Goal: Transaction & Acquisition: Book appointment/travel/reservation

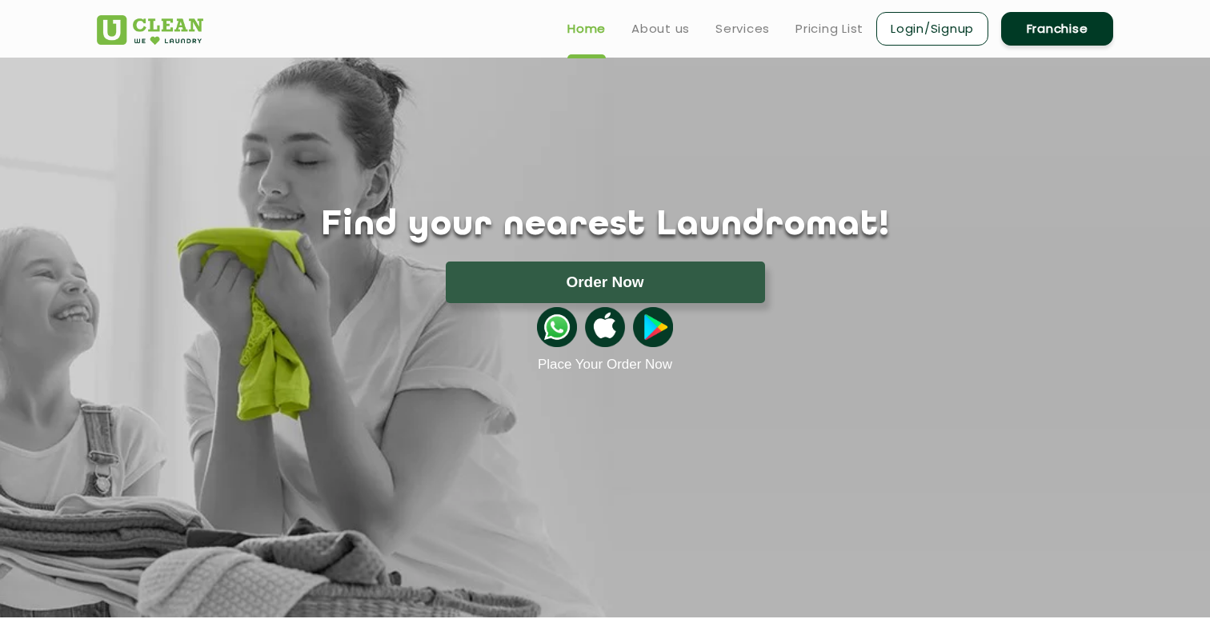
click at [936, 25] on link "Login/Signup" at bounding box center [932, 29] width 112 height 34
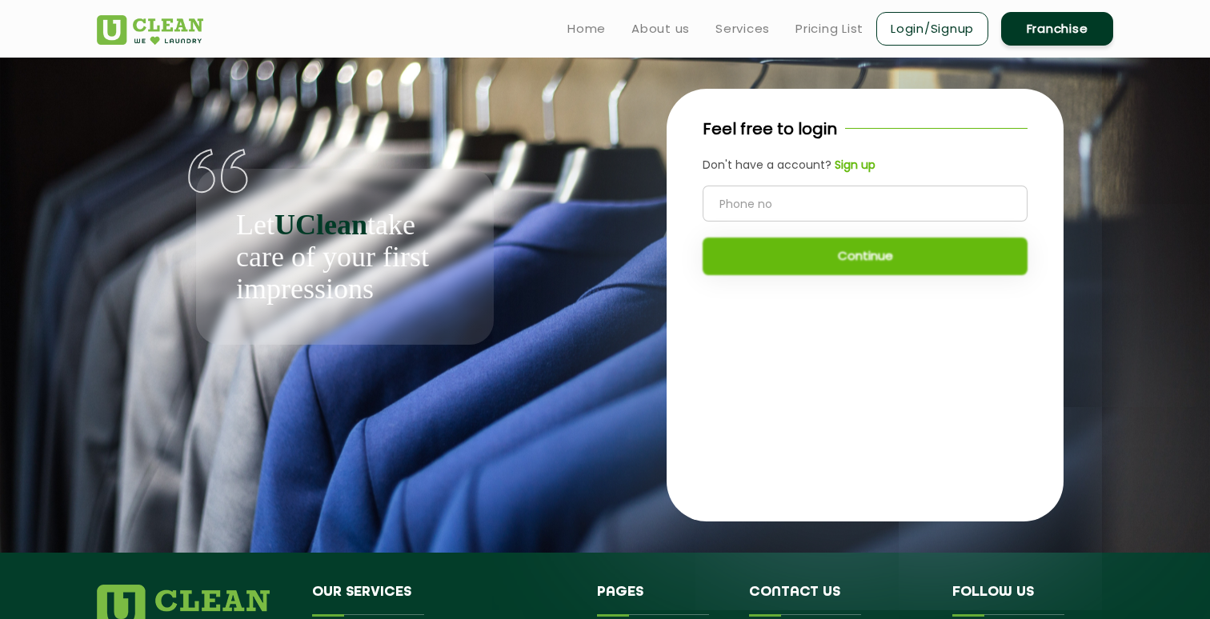
click at [783, 208] on input "tel" at bounding box center [865, 204] width 325 height 36
type input "8217655531"
click at [890, 277] on div "Feel free to login Don't have a account? Sign up 8217655531 Continue" at bounding box center [865, 204] width 397 height 231
click at [866, 254] on button "Continue" at bounding box center [865, 257] width 325 height 38
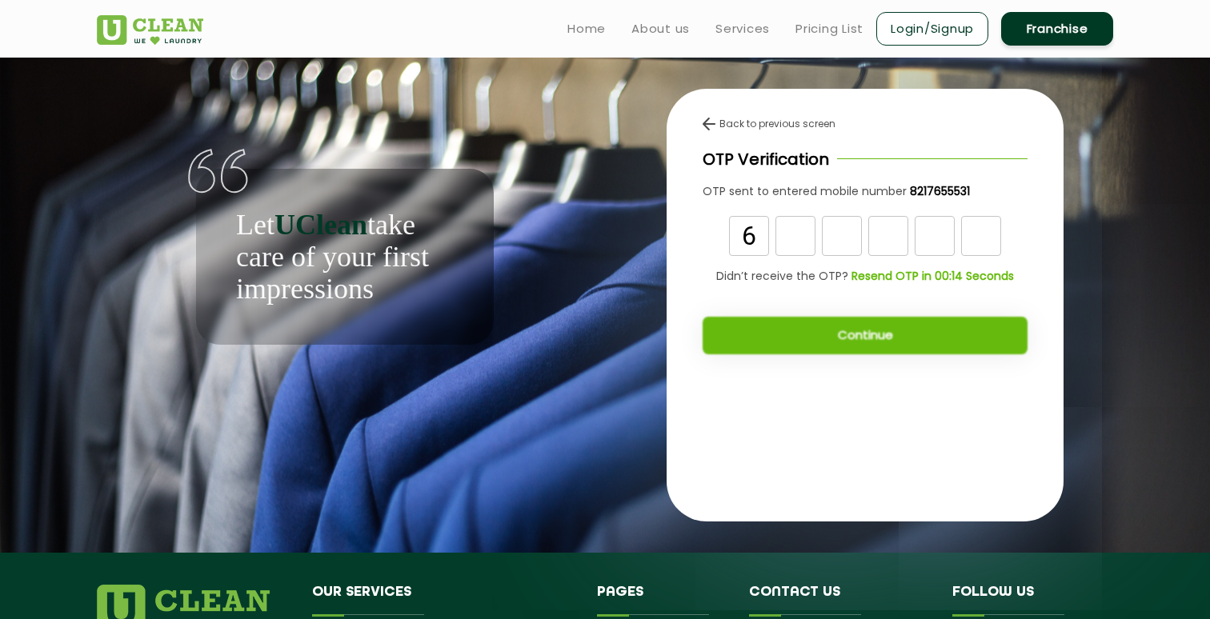
type input "6"
type input "4"
type input "0"
type input "3"
type input "8"
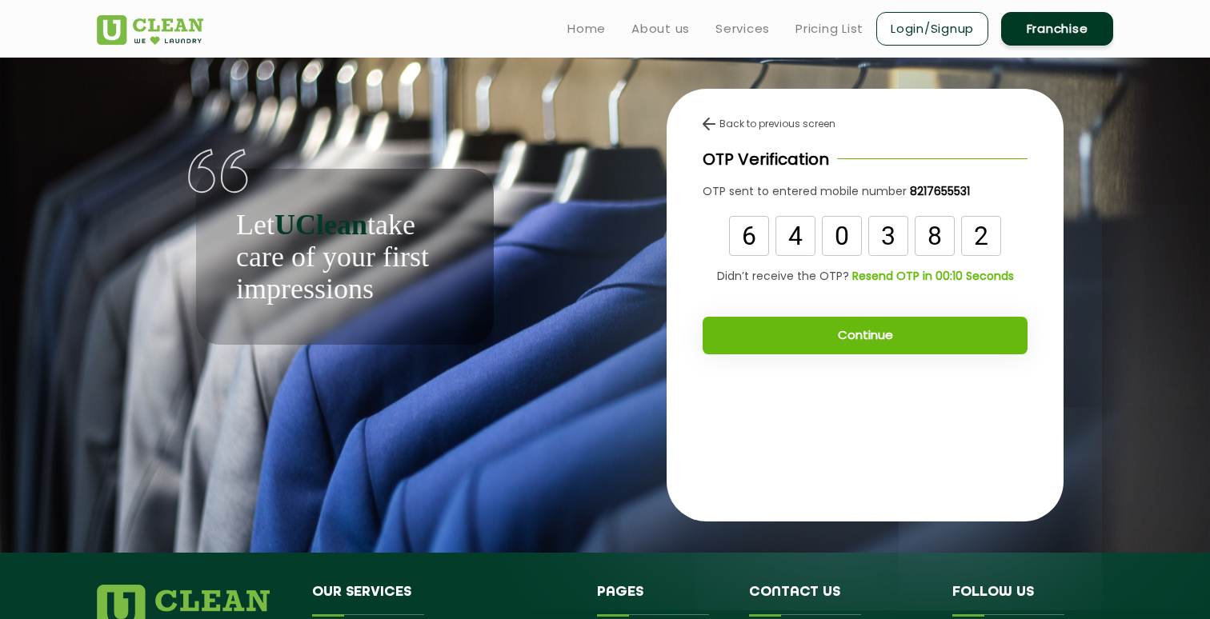
type input "2"
click at [886, 358] on div "Back to previous screen OTP Verification OTP sent to entered mobile number 8217…" at bounding box center [865, 242] width 397 height 306
click at [884, 326] on button "Continue" at bounding box center [865, 336] width 325 height 38
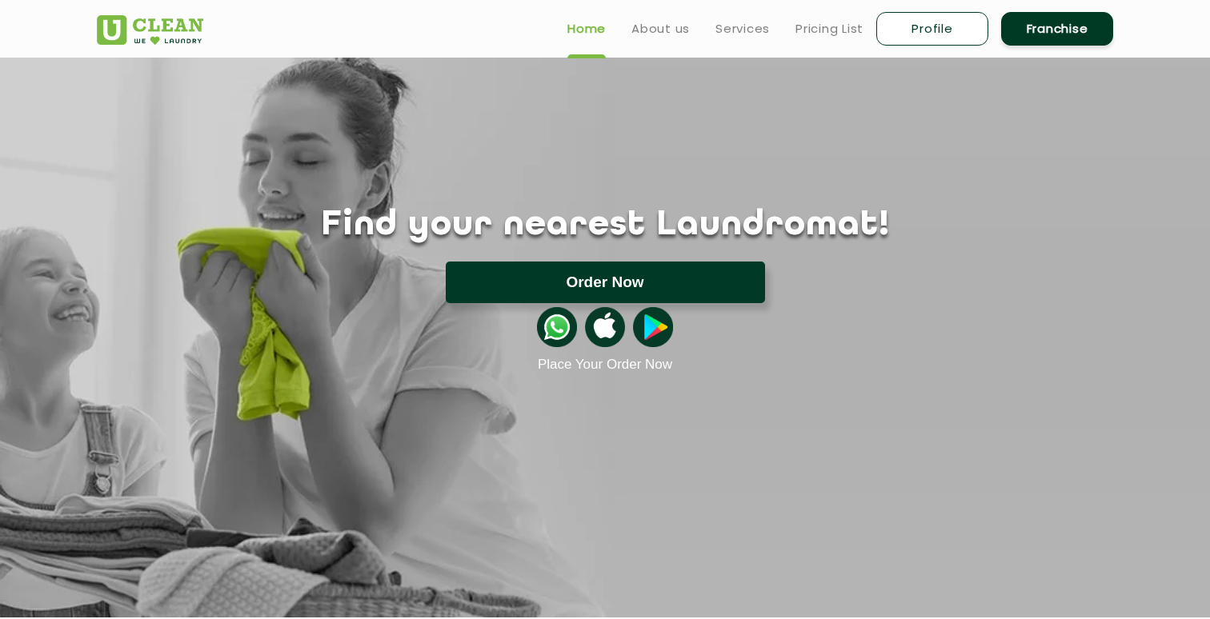
click at [530, 263] on button "Order Now" at bounding box center [605, 283] width 319 height 42
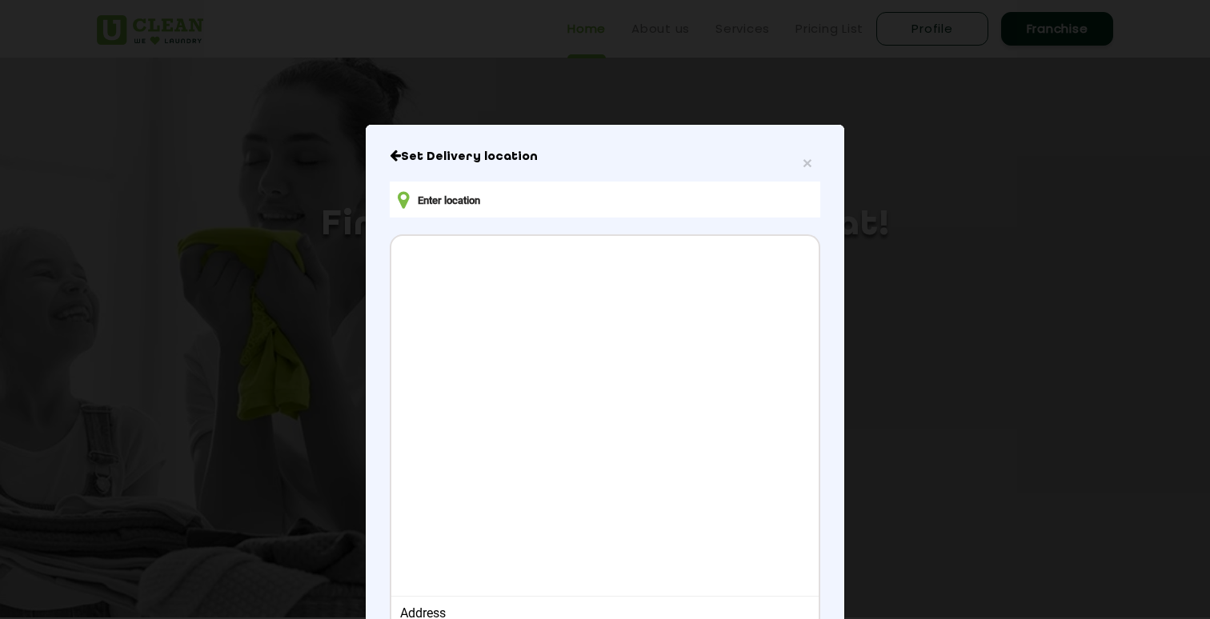
click at [566, 197] on input "text" at bounding box center [605, 200] width 431 height 36
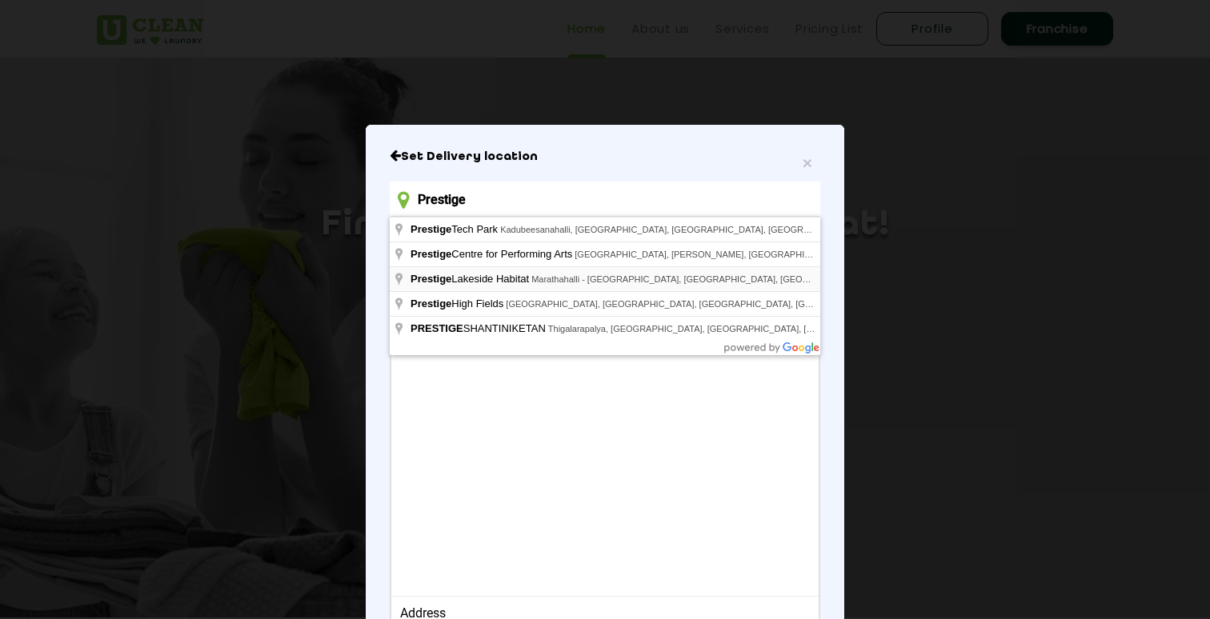
type input "Prestige Lakeside Habitat, [GEOGRAPHIC_DATA] - [GEOGRAPHIC_DATA], [GEOGRAPHIC_D…"
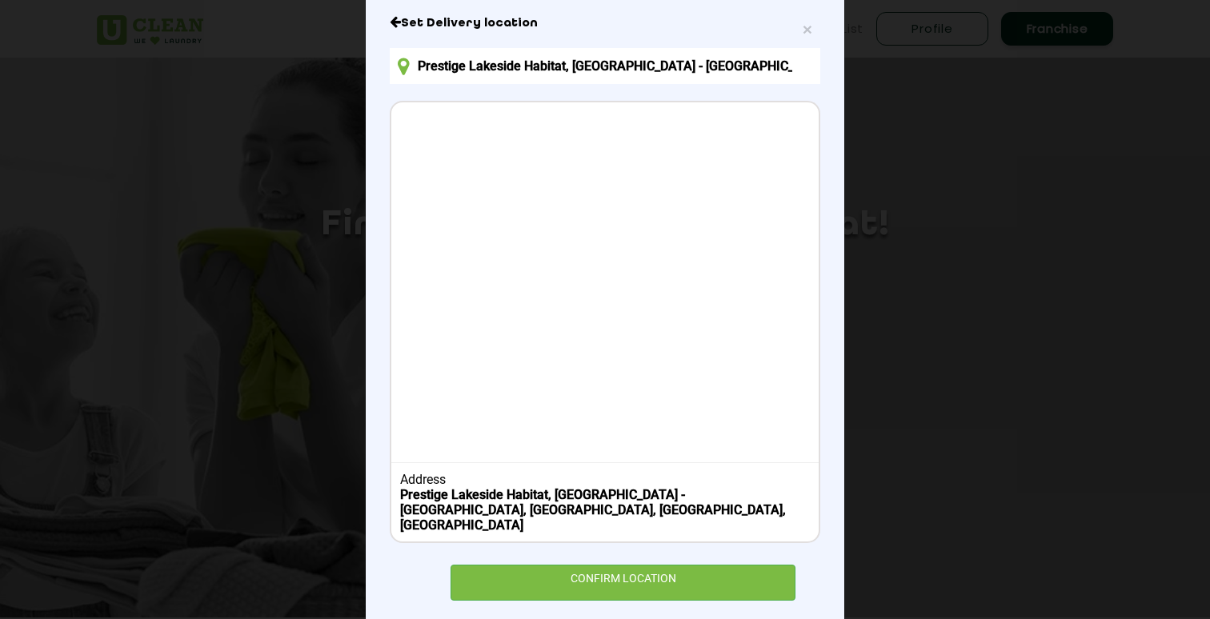
scroll to position [81, 0]
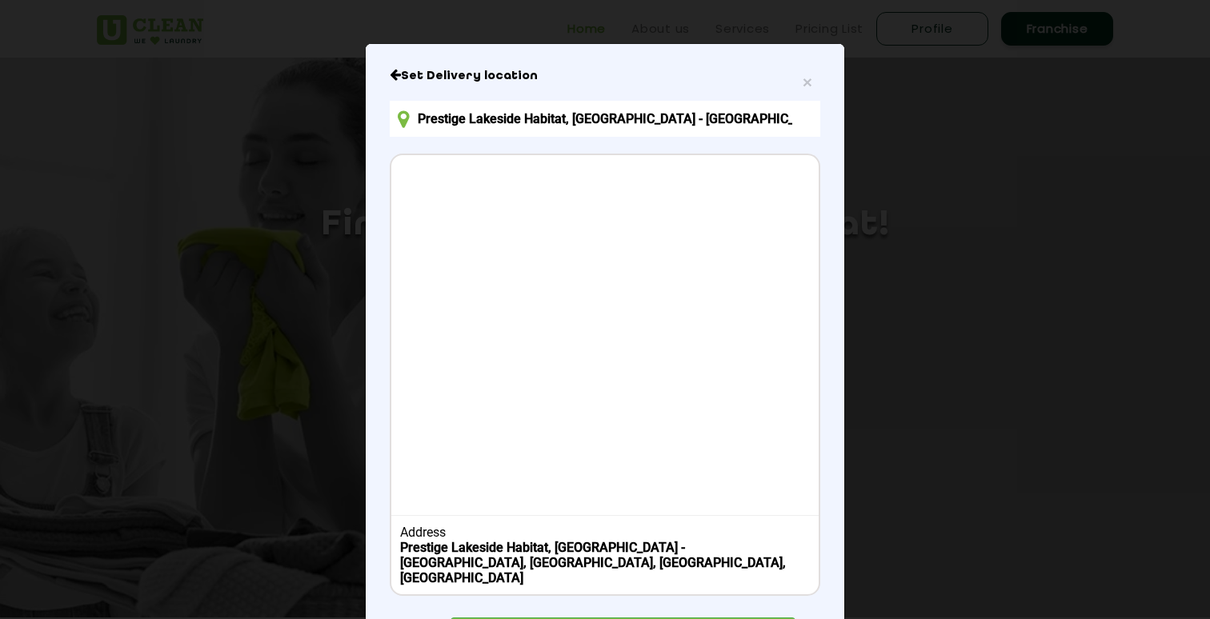
click at [559, 119] on input "Prestige Lakeside Habitat, [GEOGRAPHIC_DATA] - [GEOGRAPHIC_DATA], [GEOGRAPHIC_D…" at bounding box center [605, 119] width 431 height 36
click at [570, 119] on input "Prestige Lakeside Habitat, [GEOGRAPHIC_DATA] - [GEOGRAPHIC_DATA], [GEOGRAPHIC_D…" at bounding box center [605, 119] width 431 height 36
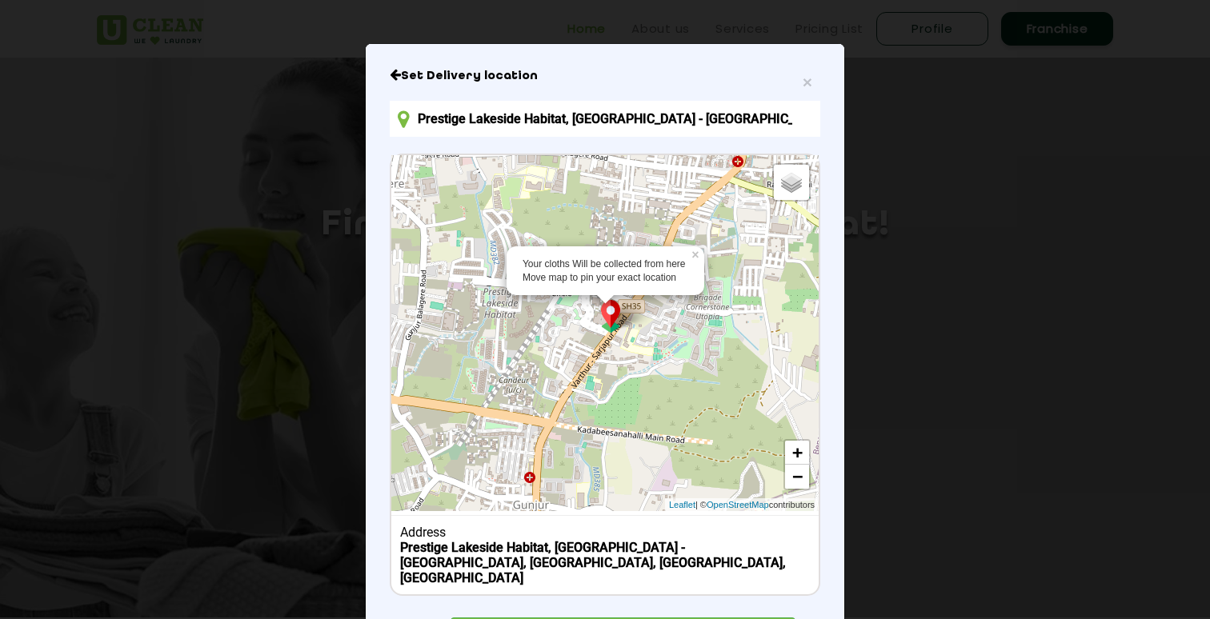
scroll to position [147, 0]
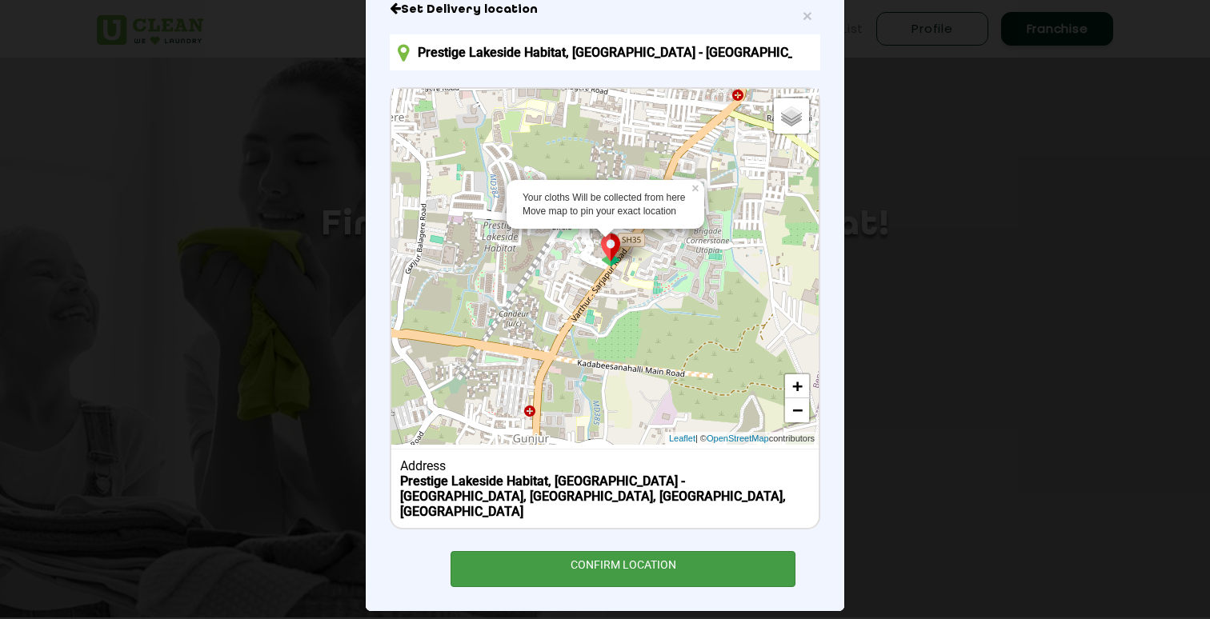
click at [564, 551] on div "CONFIRM LOCATION" at bounding box center [623, 569] width 345 height 36
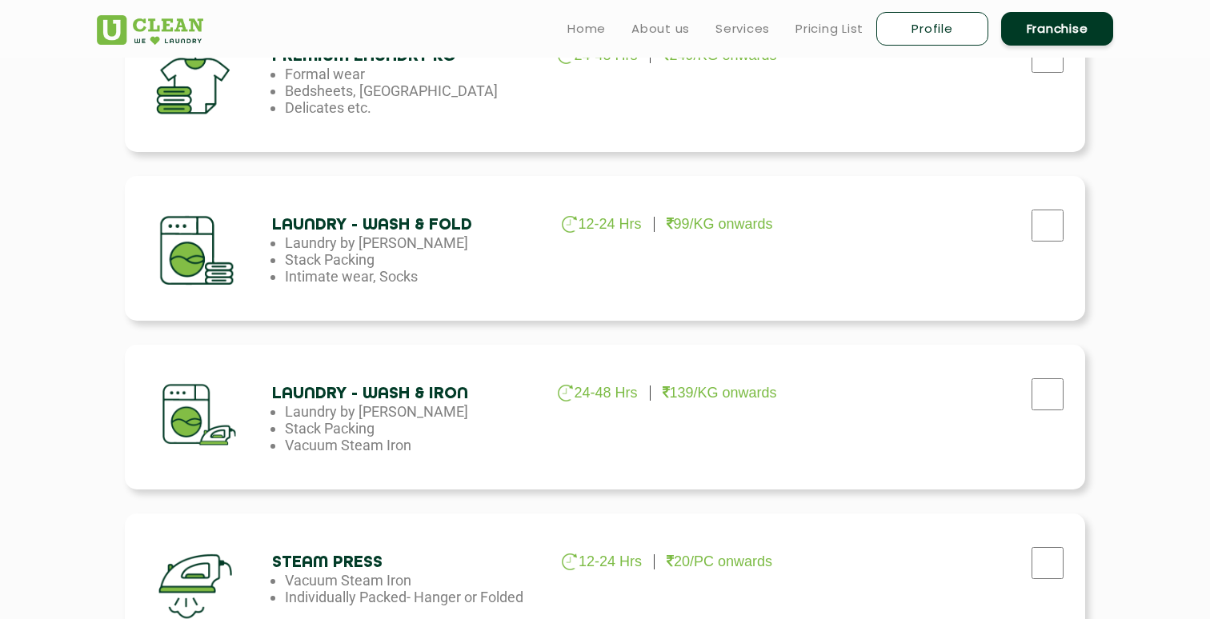
scroll to position [516, 0]
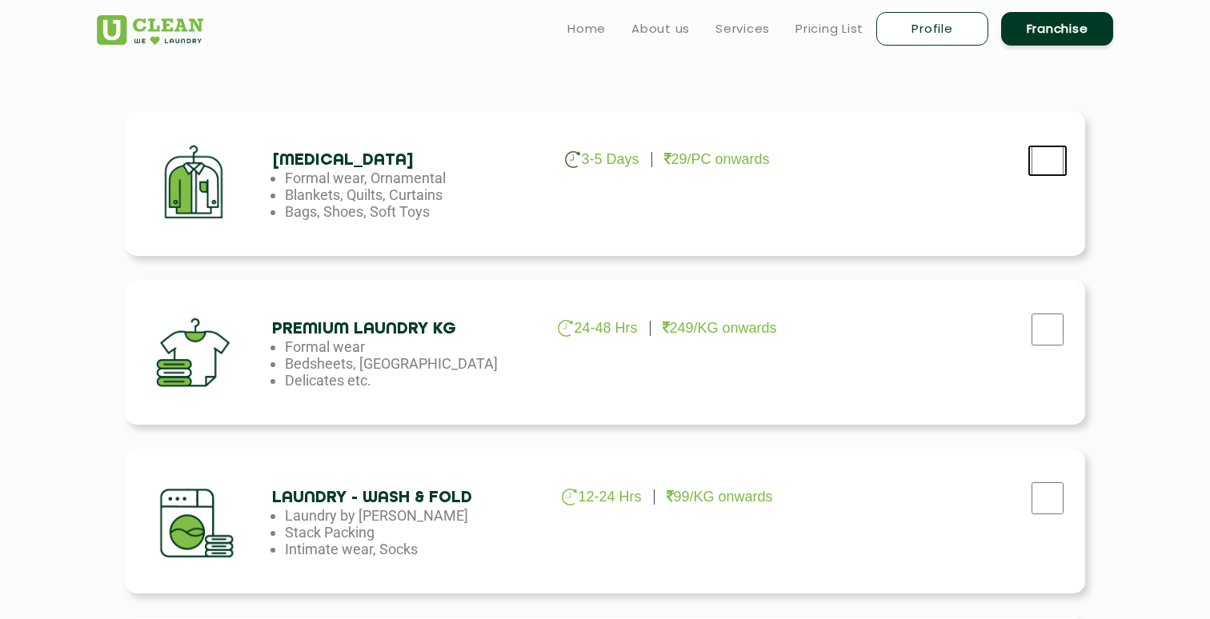
click at [1034, 162] on input "checkbox" at bounding box center [1048, 161] width 40 height 32
checkbox input "true"
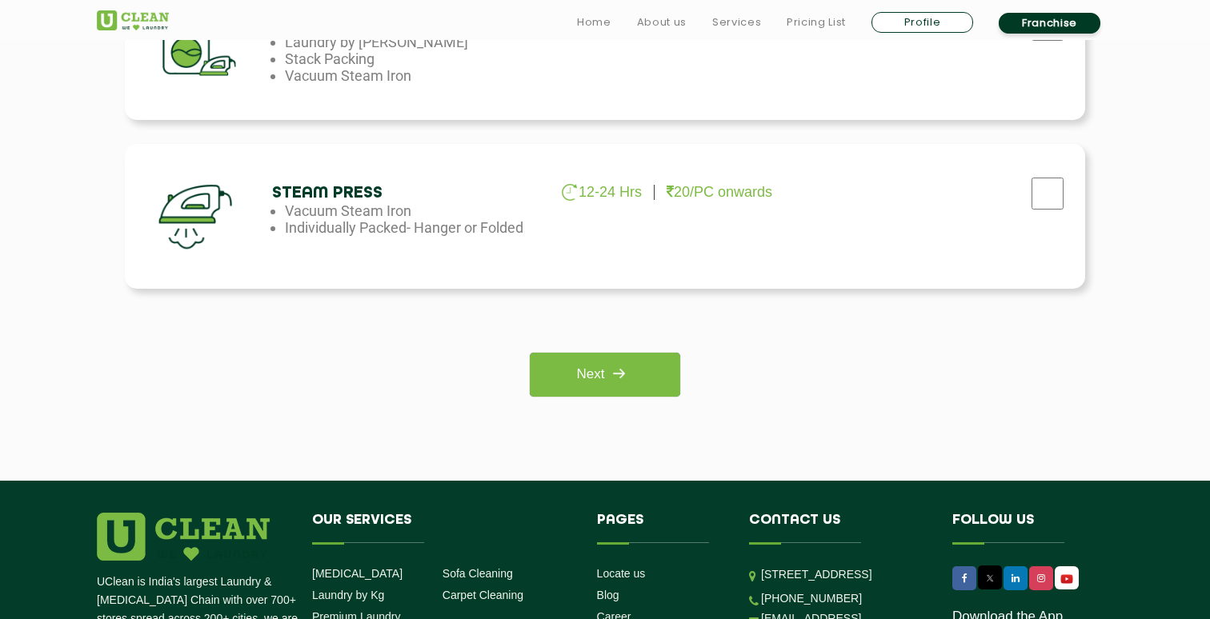
scroll to position [1277, 0]
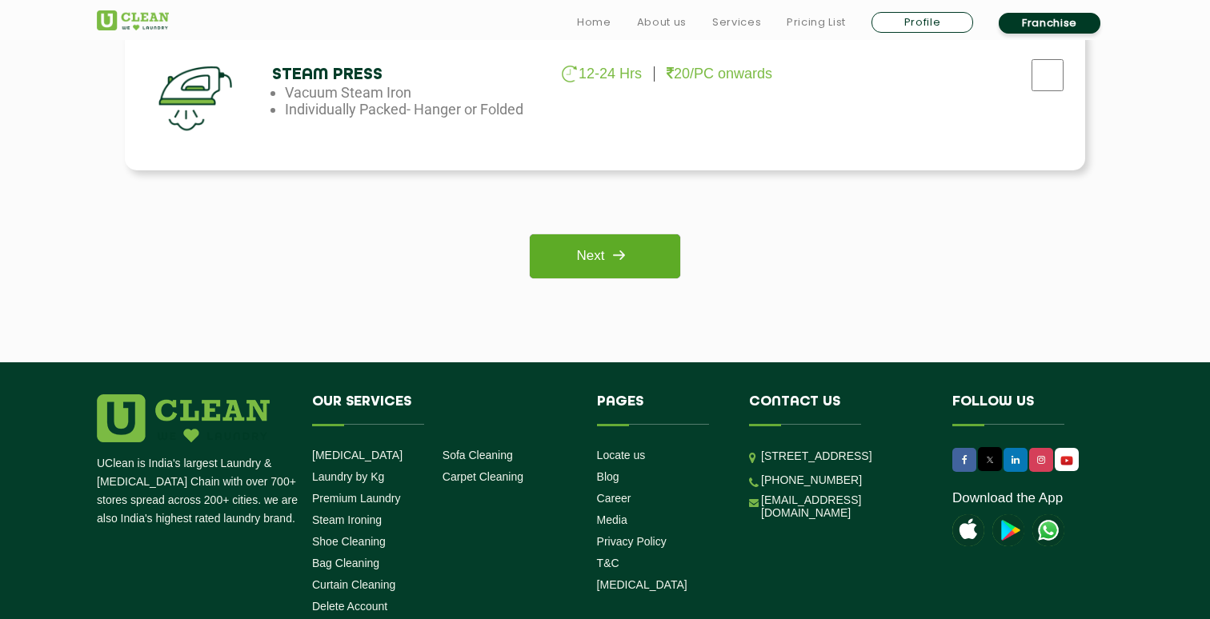
click at [627, 248] on img at bounding box center [618, 255] width 29 height 29
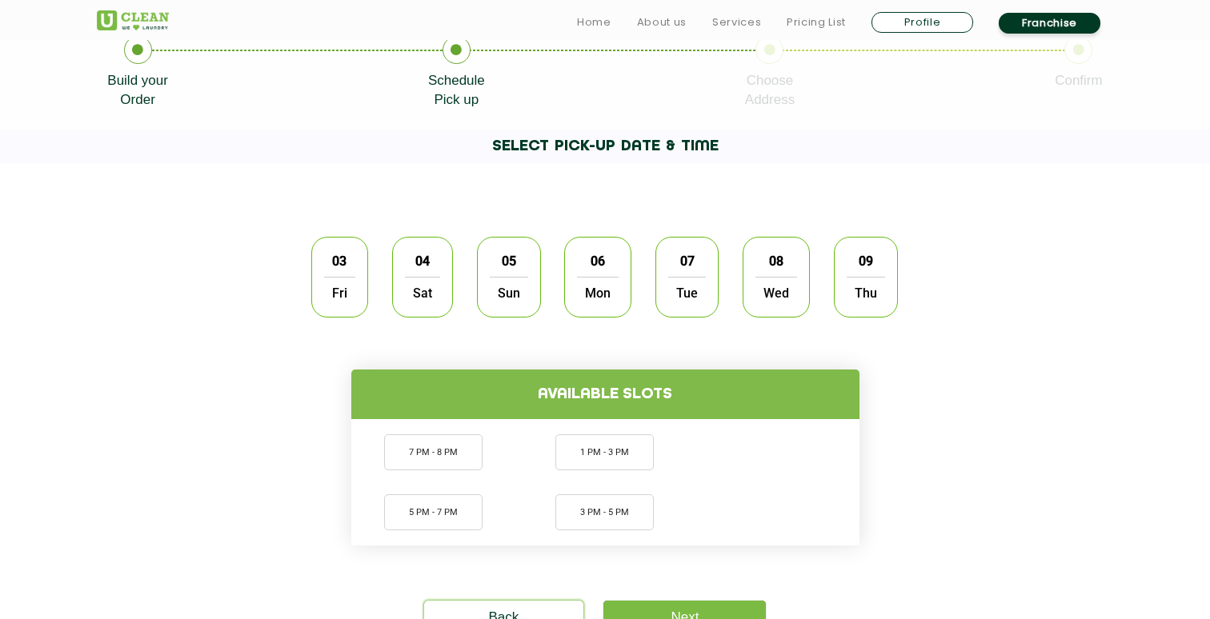
scroll to position [370, 0]
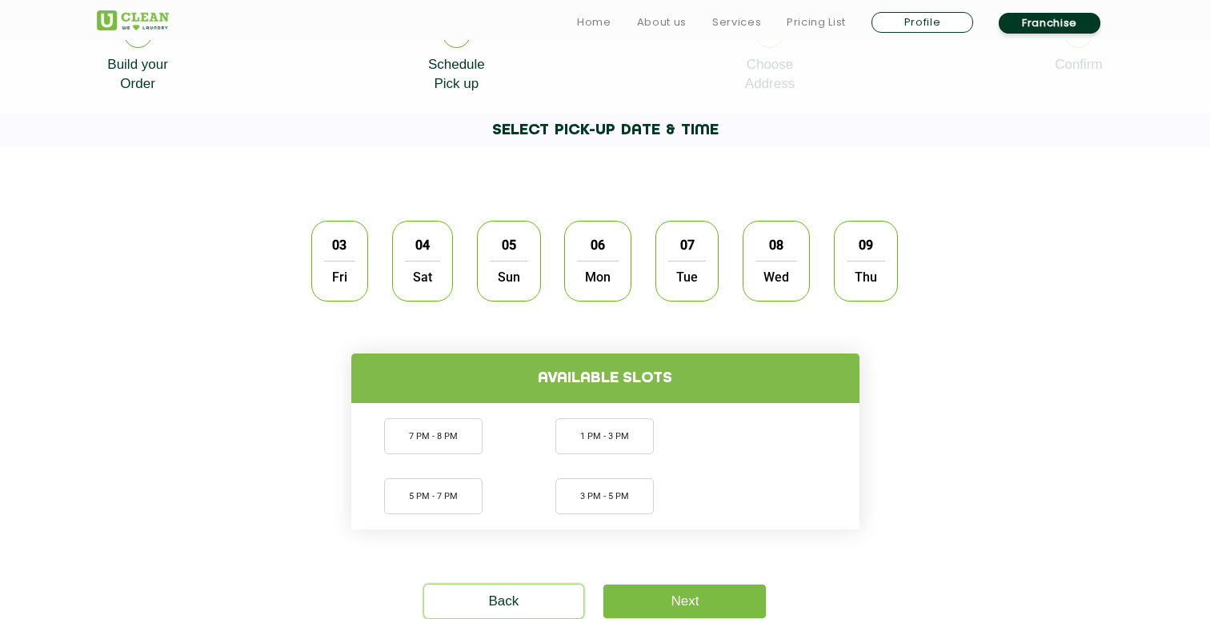
click at [341, 267] on span "Fri" at bounding box center [339, 277] width 31 height 32
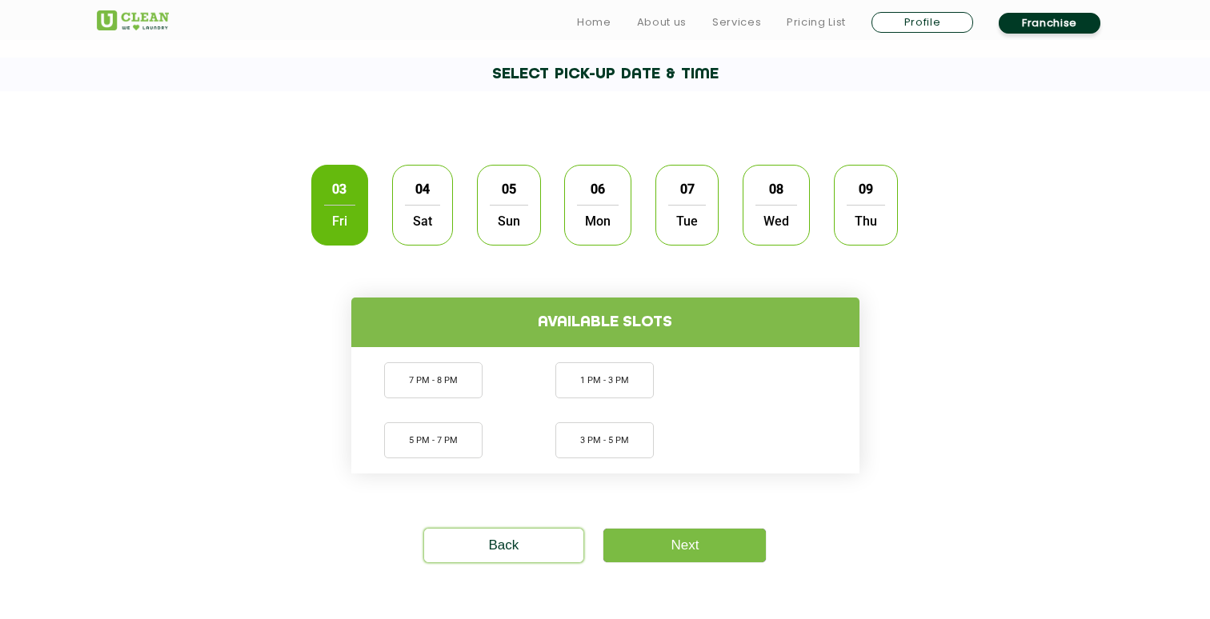
scroll to position [452, 0]
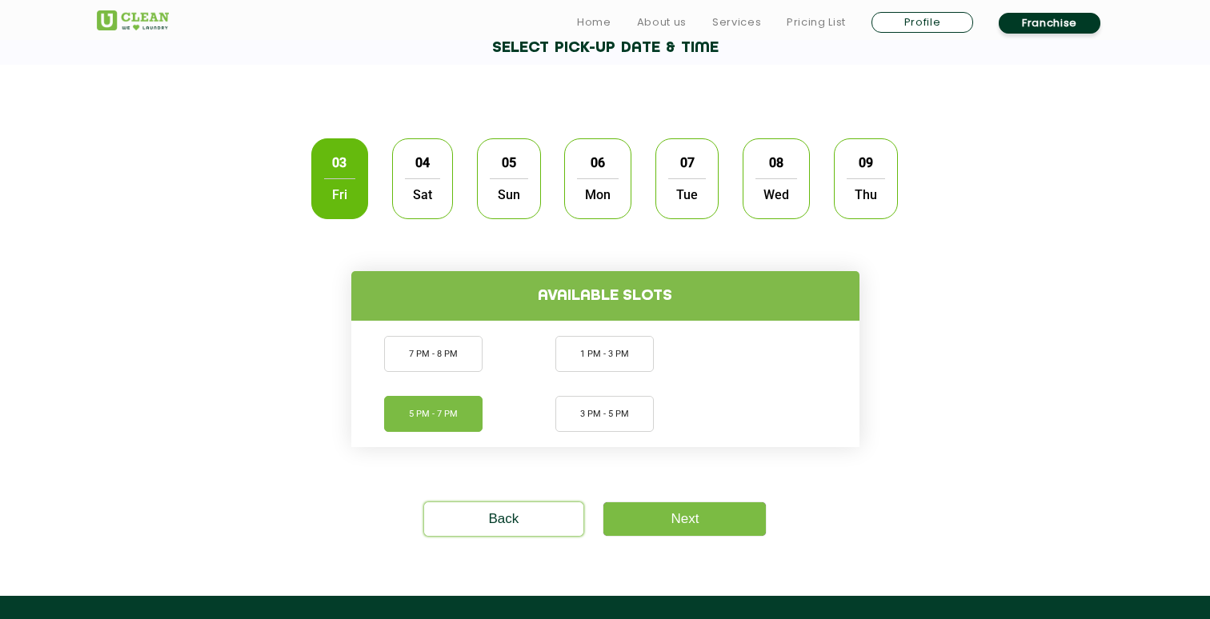
click at [435, 414] on li "5 PM - 7 PM" at bounding box center [433, 414] width 98 height 36
click at [455, 355] on li "7 PM - 8 PM" at bounding box center [433, 354] width 98 height 36
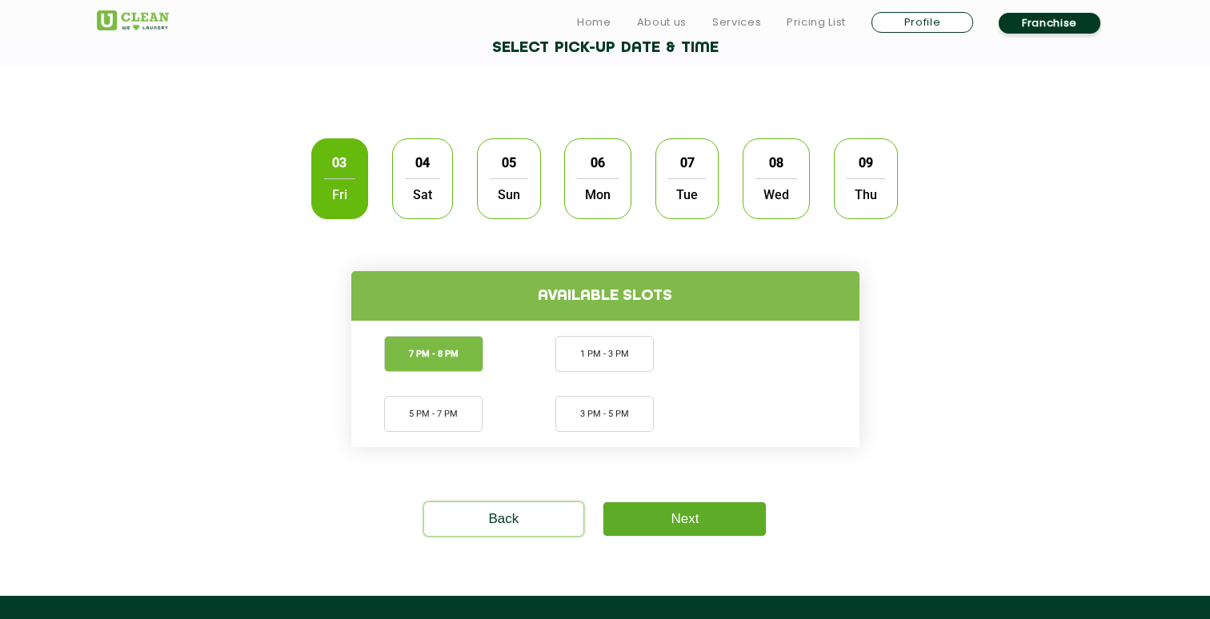
click at [678, 519] on link "Next" at bounding box center [684, 520] width 162 height 34
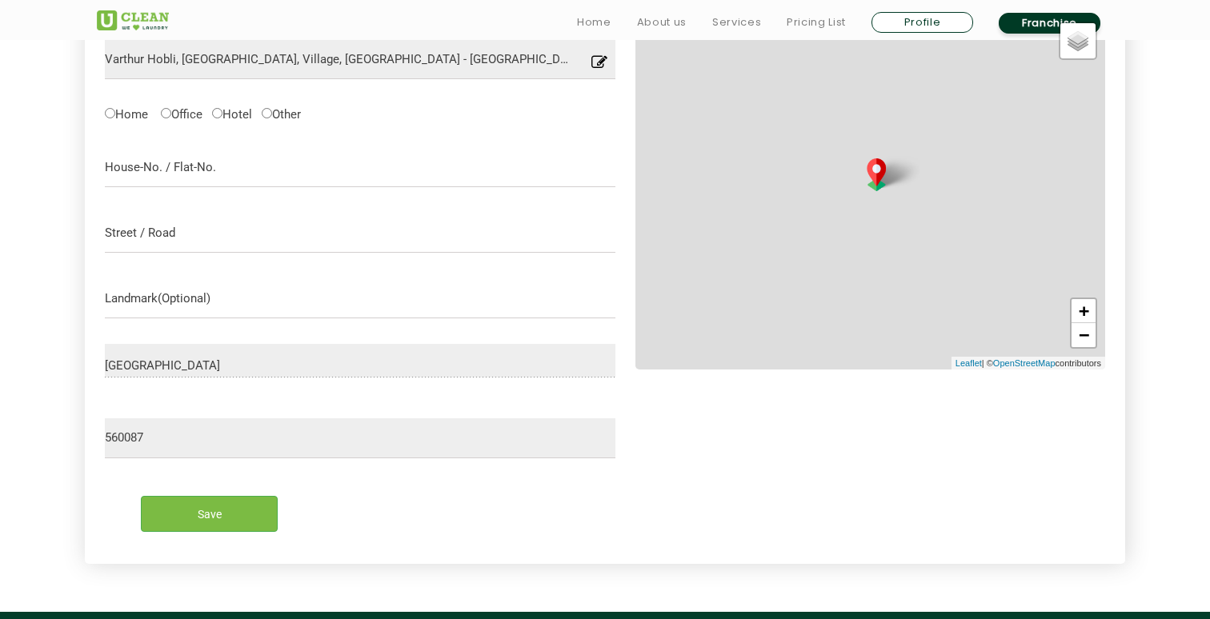
scroll to position [555, 0]
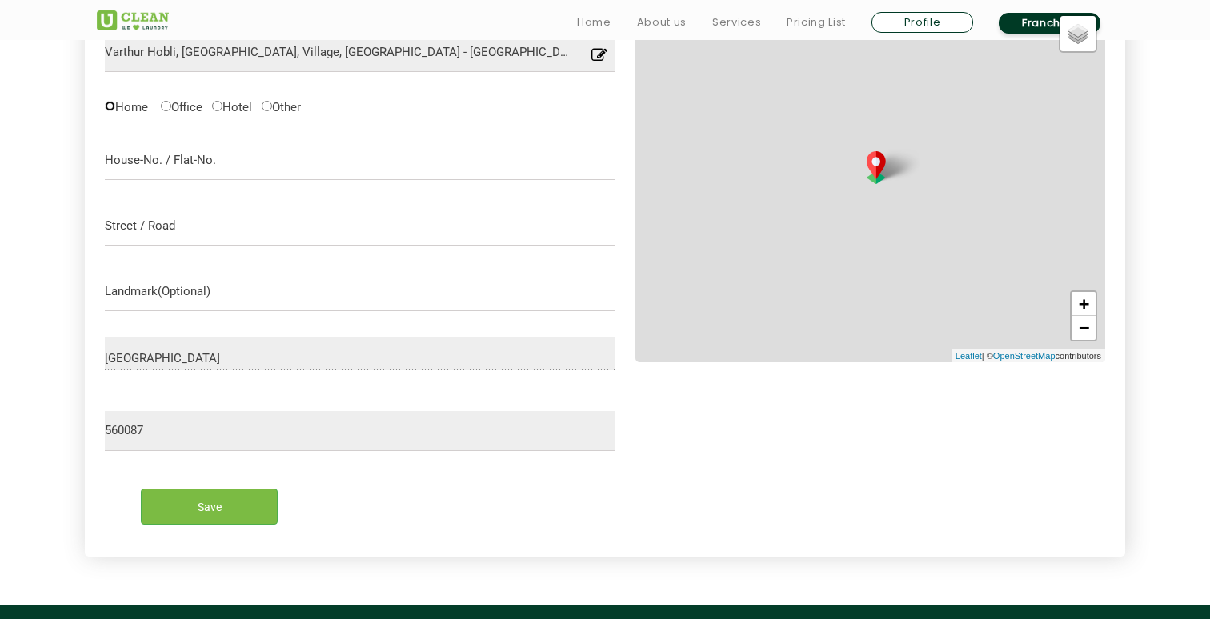
click at [105, 110] on input "Home" at bounding box center [110, 106] width 10 height 10
radio input "true"
click at [150, 160] on input "text" at bounding box center [360, 160] width 511 height 40
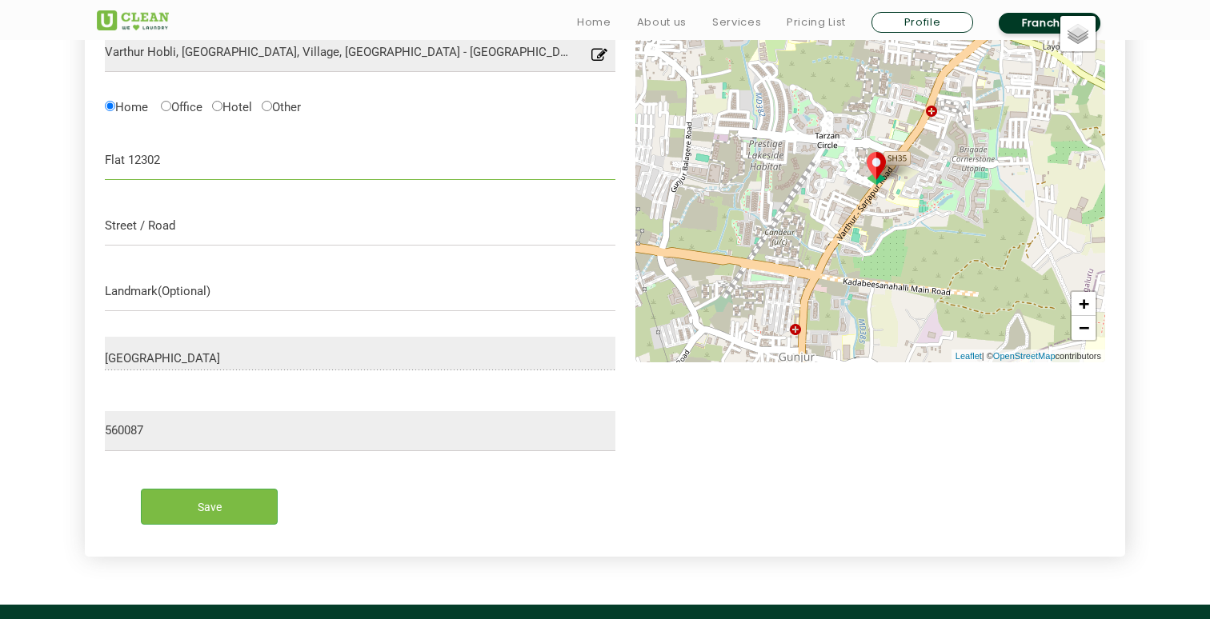
type input "Flat 12302"
click at [170, 225] on input "text" at bounding box center [360, 226] width 511 height 40
click at [137, 299] on input "text" at bounding box center [360, 291] width 511 height 40
click at [307, 236] on input "Prestige Lakeside Habitat" at bounding box center [360, 226] width 511 height 40
type input "Prestige [STREET_ADDRESS]"
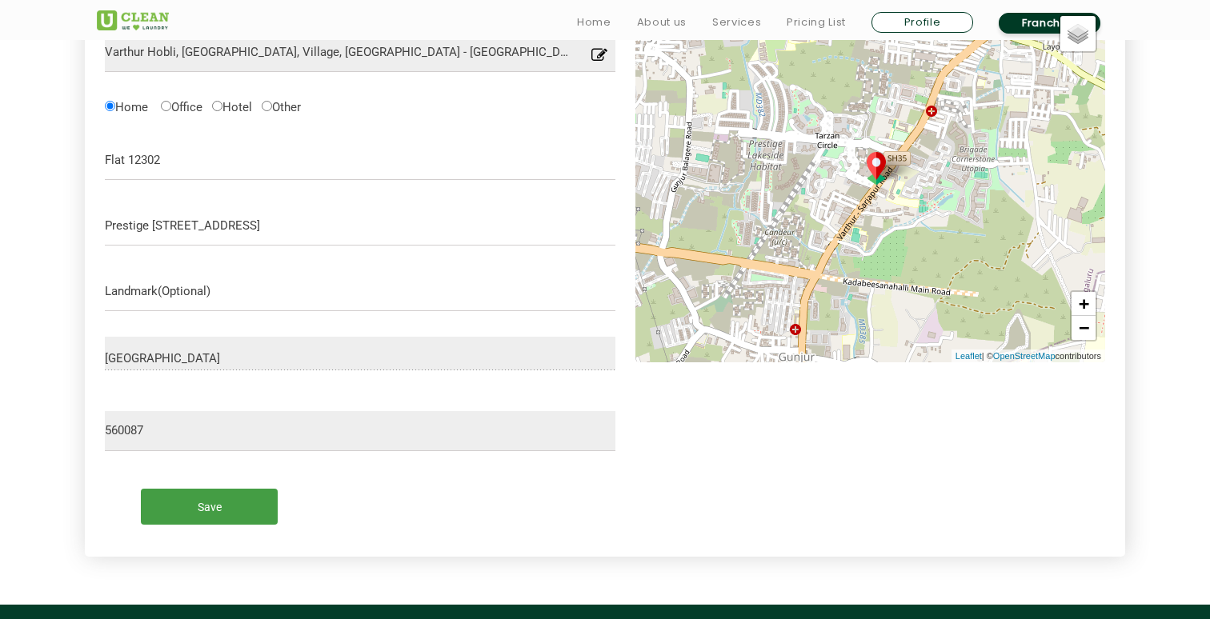
click at [199, 499] on input "Save" at bounding box center [209, 507] width 137 height 36
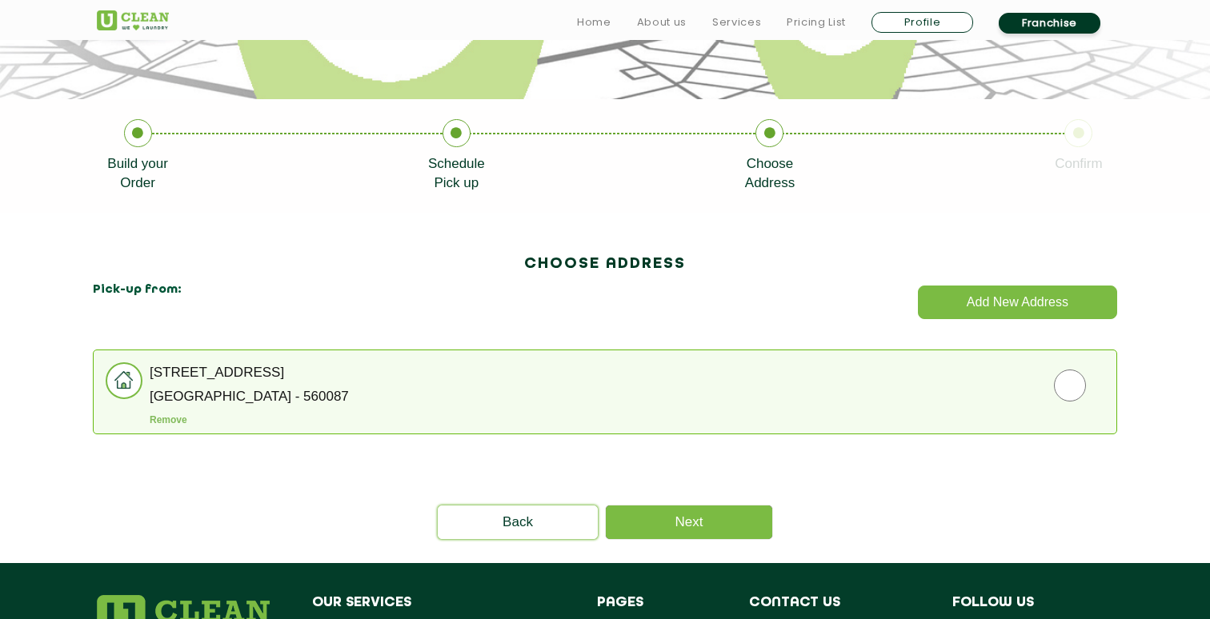
scroll to position [295, 0]
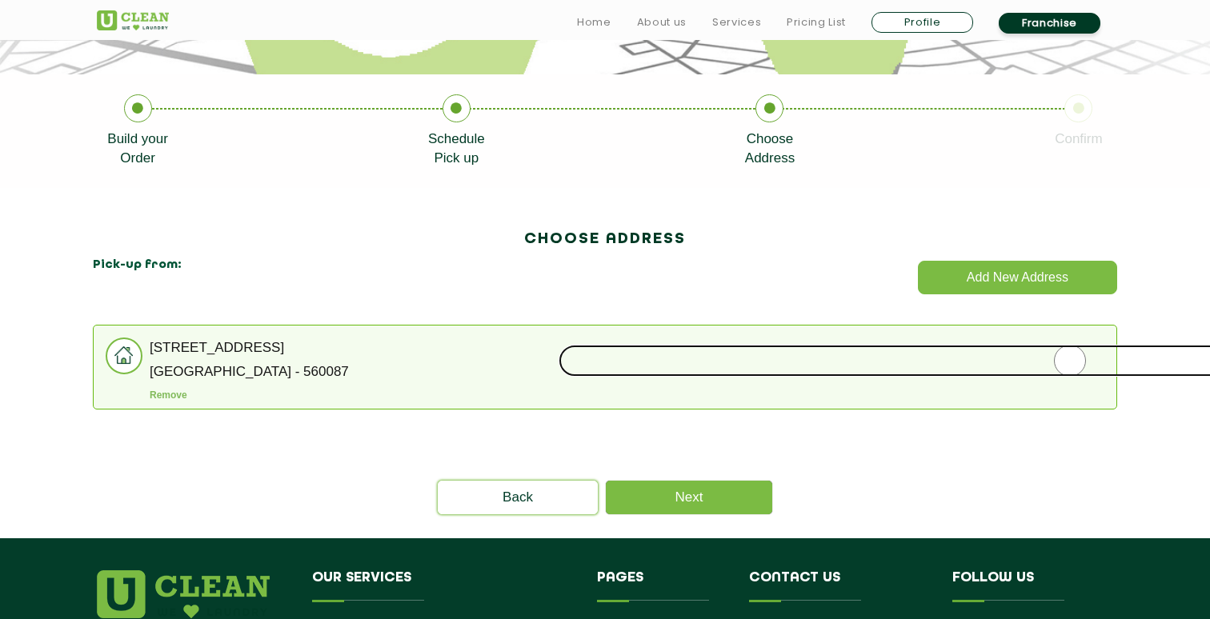
click at [1073, 364] on input "radio" at bounding box center [1070, 361] width 1023 height 32
radio input "true"
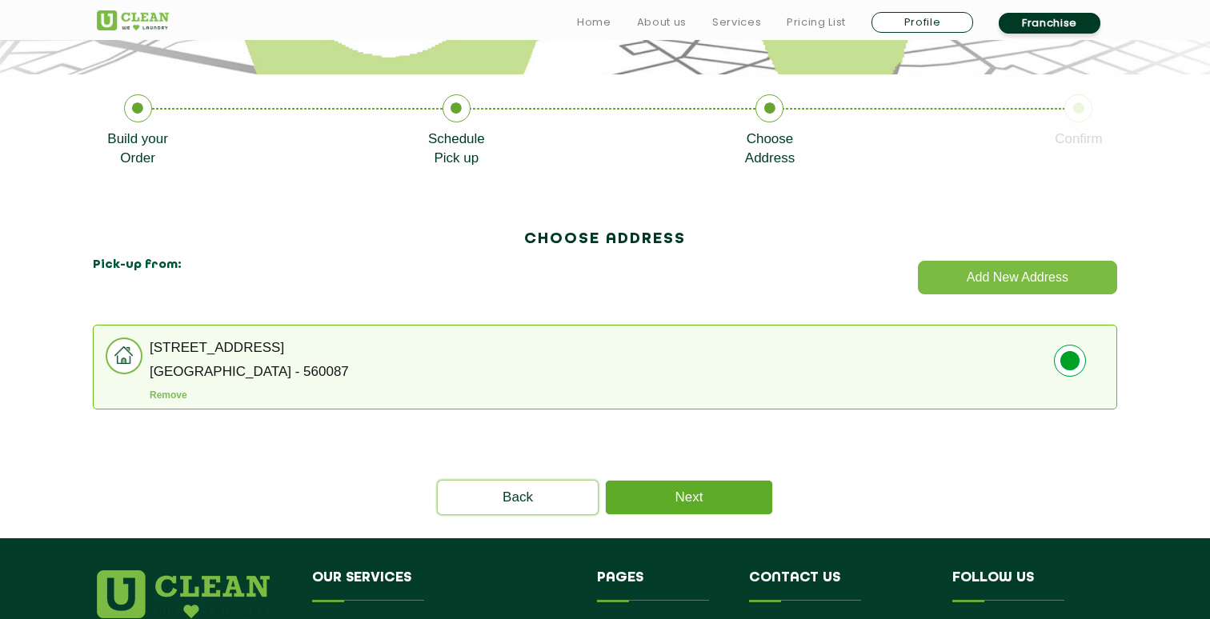
click at [735, 502] on link "Next" at bounding box center [689, 498] width 166 height 34
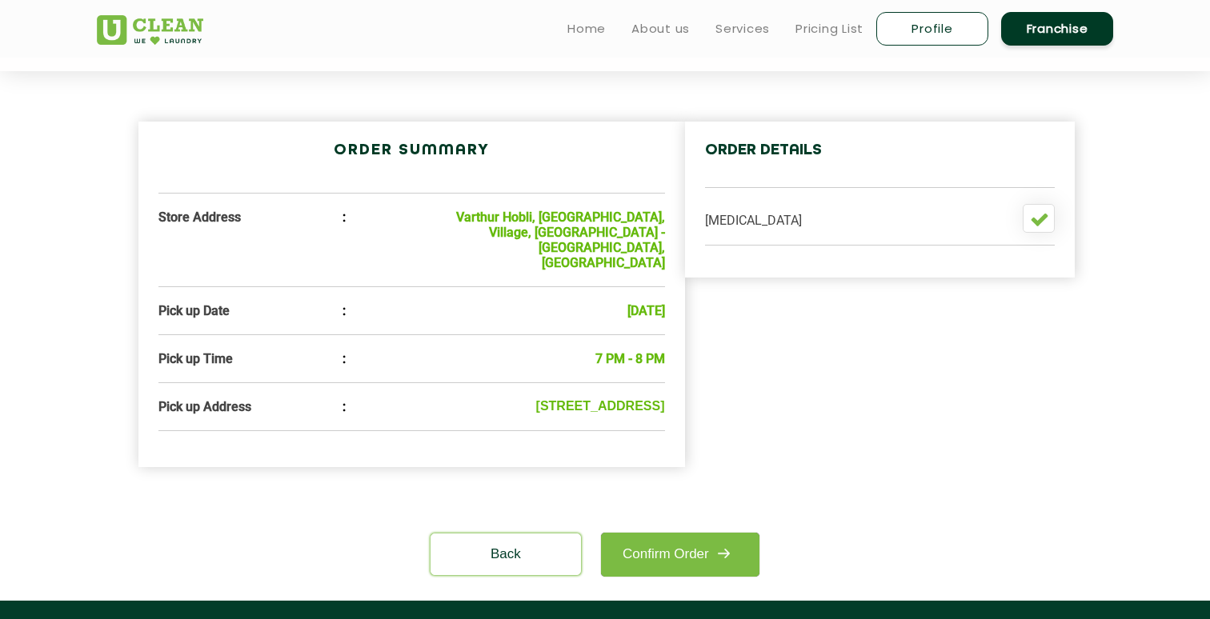
scroll to position [408, 0]
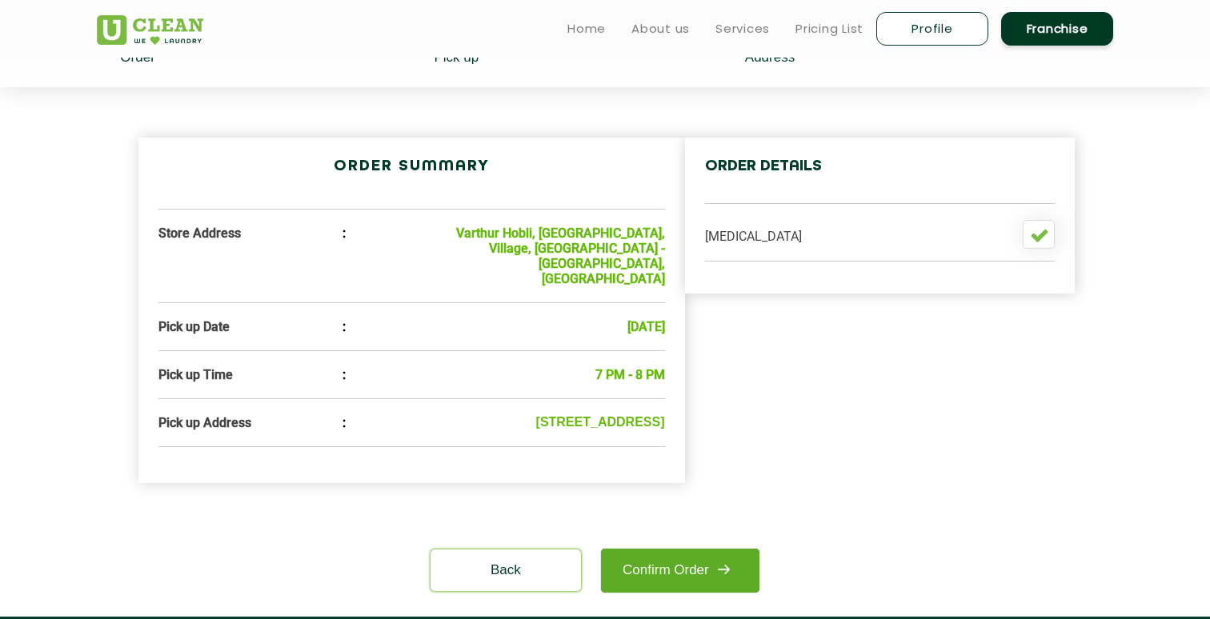
click at [696, 561] on link "Confirm Order" at bounding box center [680, 571] width 158 height 44
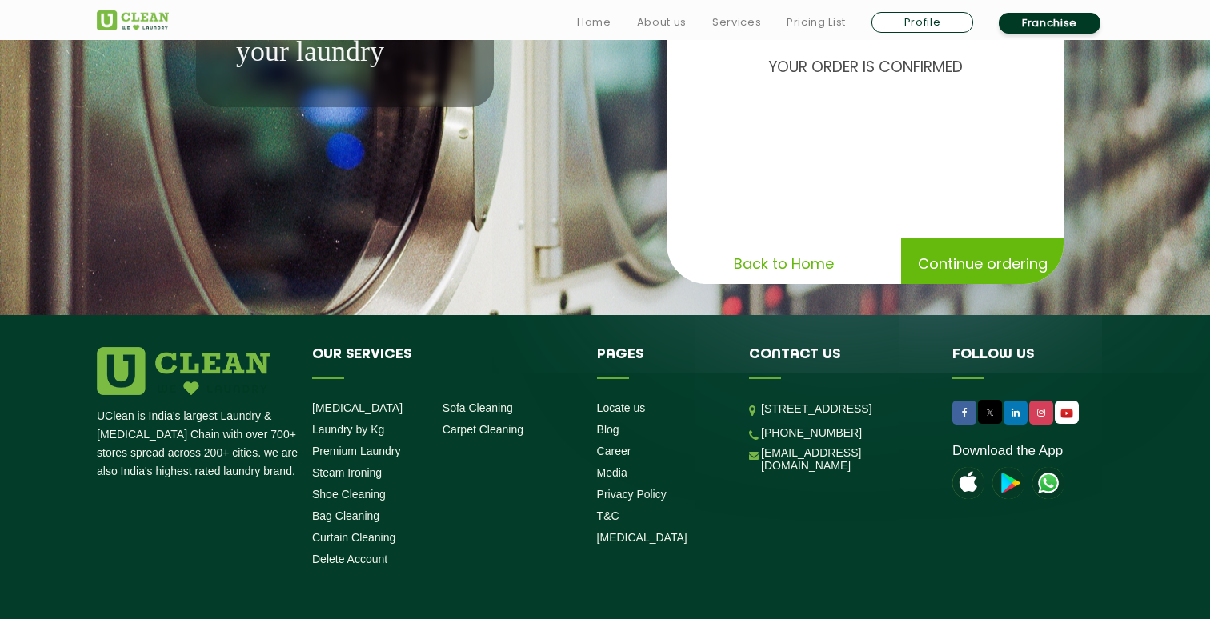
scroll to position [317, 0]
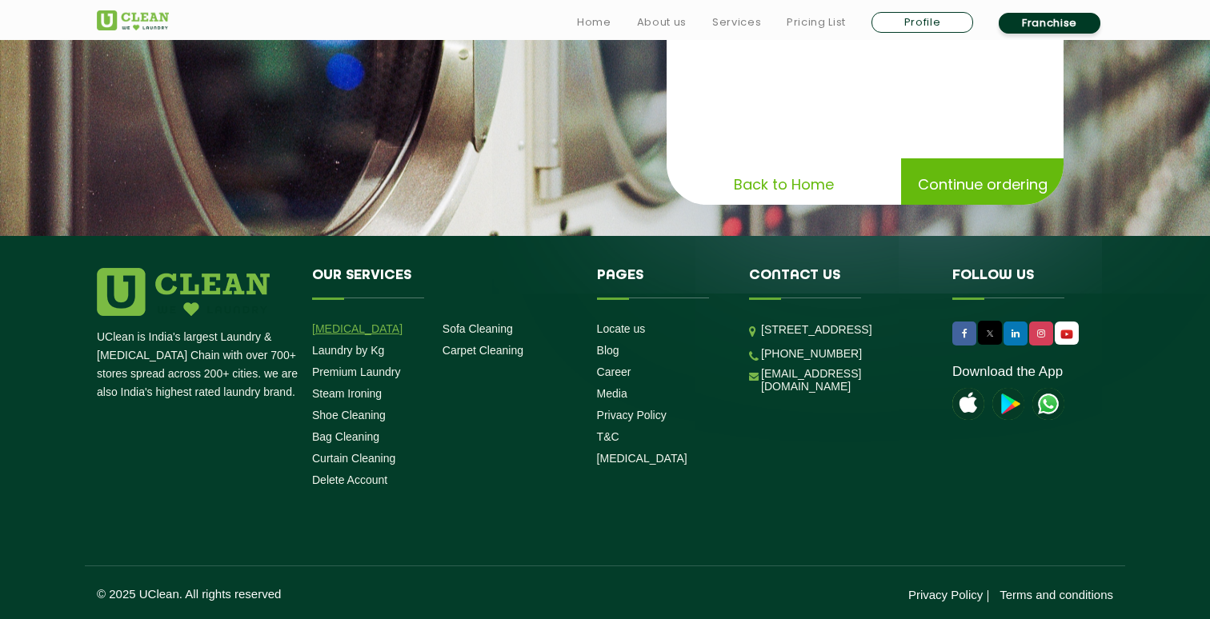
click at [362, 330] on link "[MEDICAL_DATA]" at bounding box center [357, 329] width 90 height 13
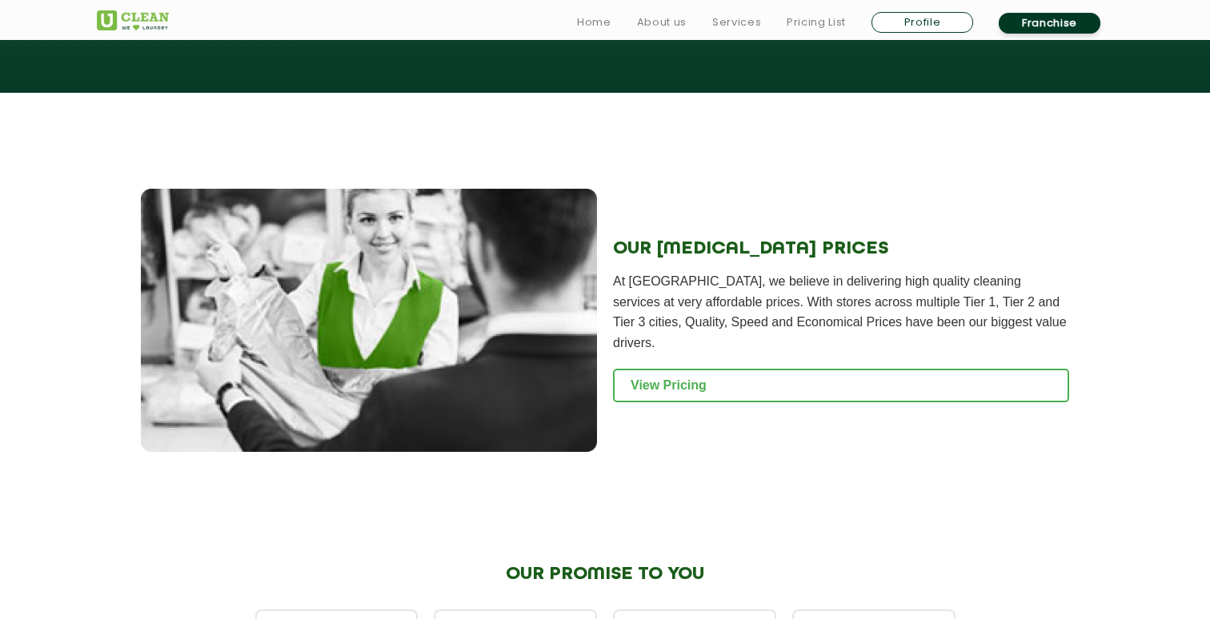
scroll to position [1849, 0]
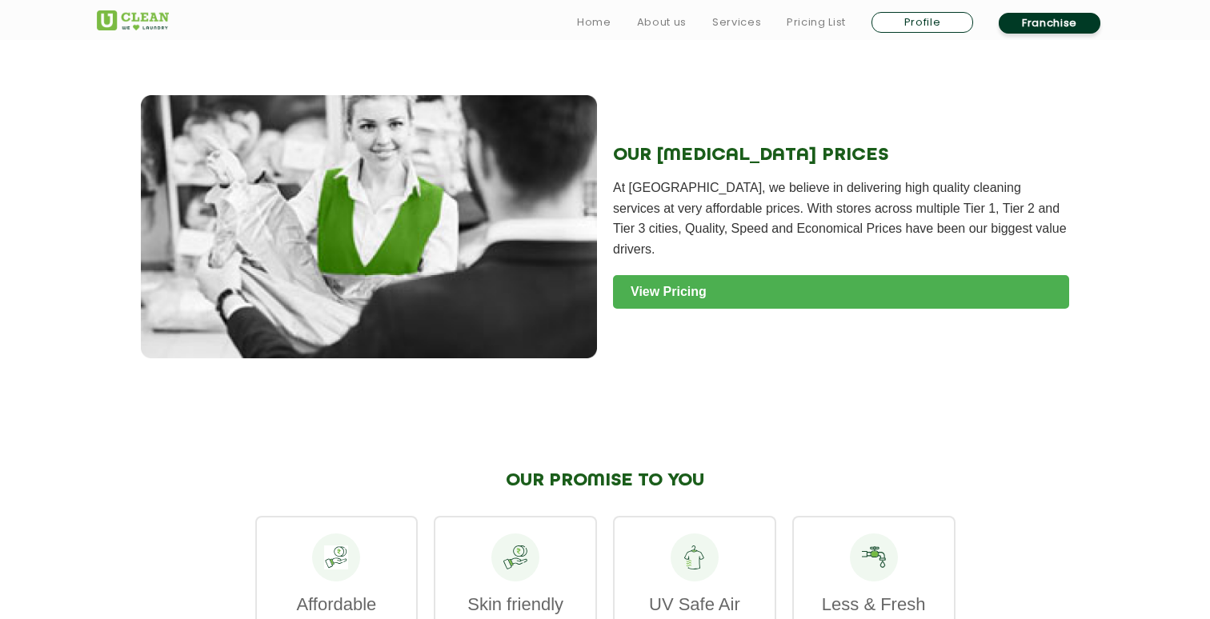
click at [640, 283] on link "View Pricing" at bounding box center [841, 292] width 456 height 34
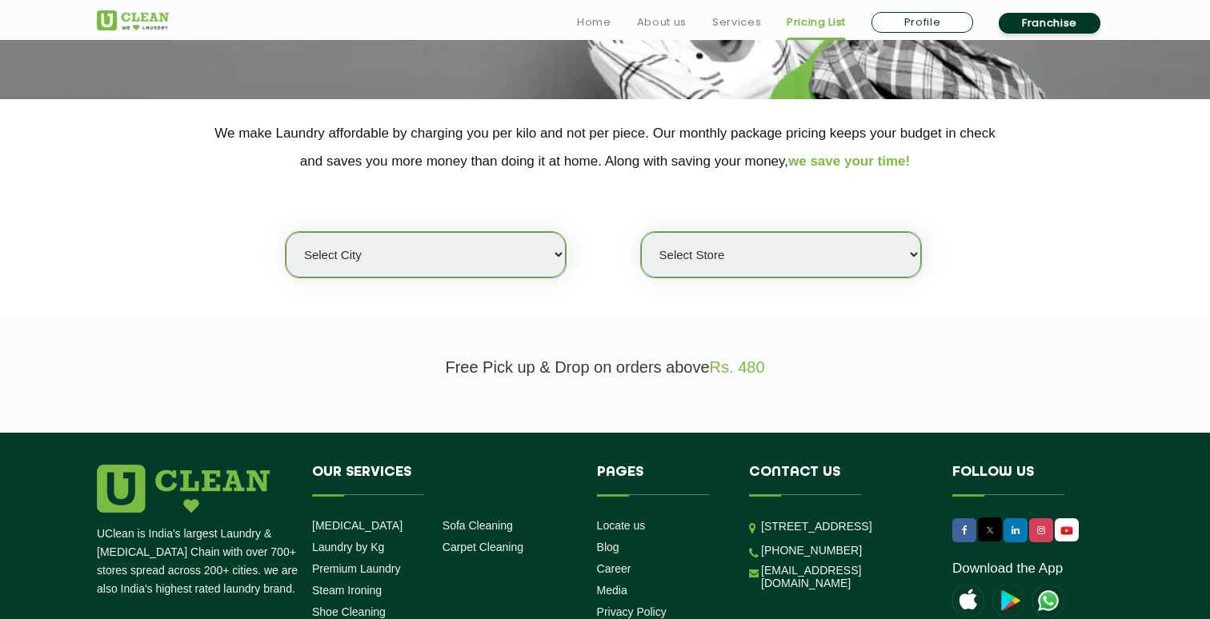
scroll to position [339, 0]
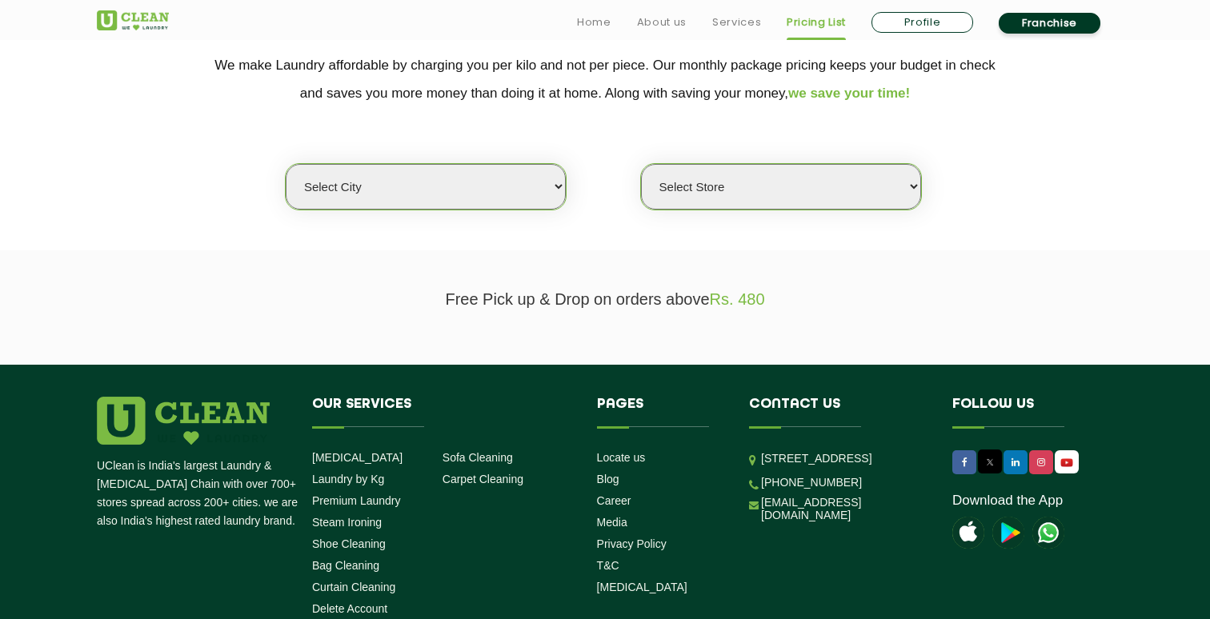
click at [484, 200] on select "Select city Aalo Abu Dhabi Agartala Agra Ahmedabad Akola Aligarh Alwar - UClean…" at bounding box center [426, 187] width 280 height 46
select select "6"
click at [286, 164] on select "Select city Aalo Abu Dhabi Agartala Agra Ahmedabad Akola Aligarh Alwar - UClean…" at bounding box center [426, 187] width 280 height 46
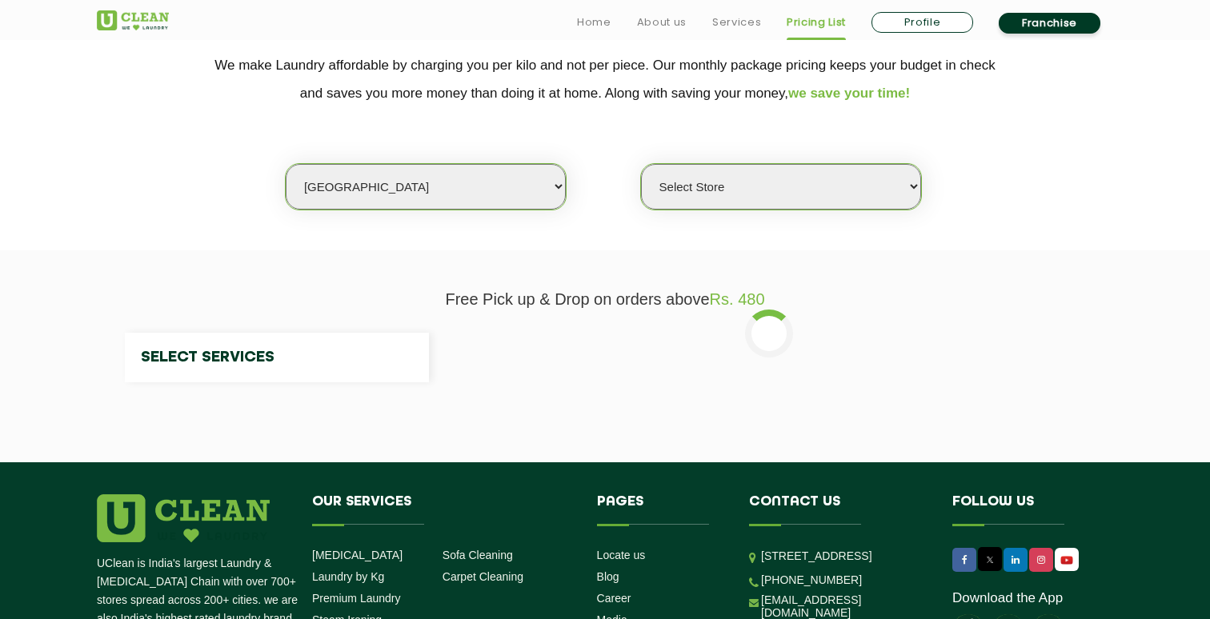
click at [706, 206] on select "Select Store" at bounding box center [781, 187] width 280 height 46
select select "0"
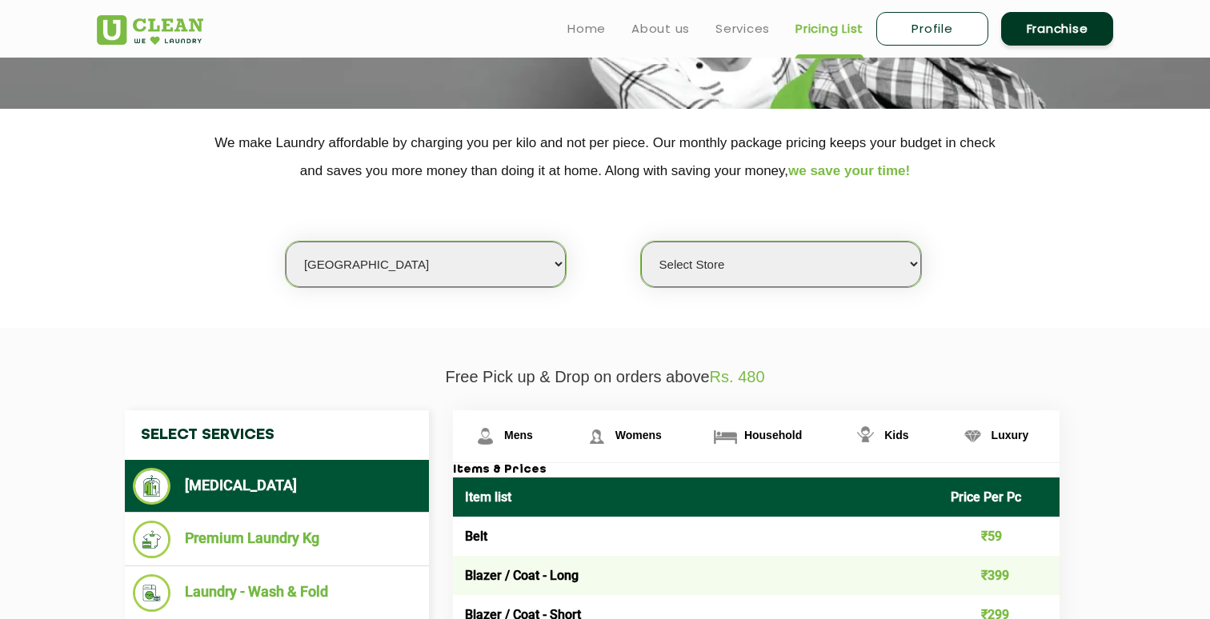
scroll to position [0, 0]
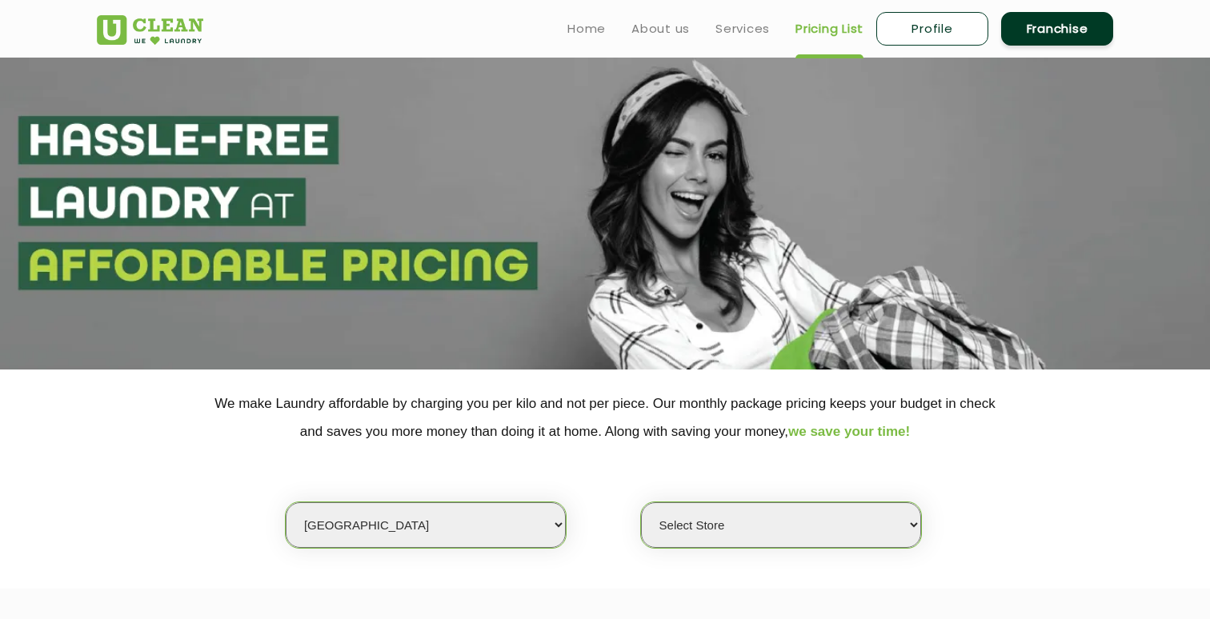
click at [1035, 456] on div "Select city Aalo Abu Dhabi Agartala Agra Ahmedabad Akola Aligarh Alwar - UClean…" at bounding box center [605, 497] width 1040 height 103
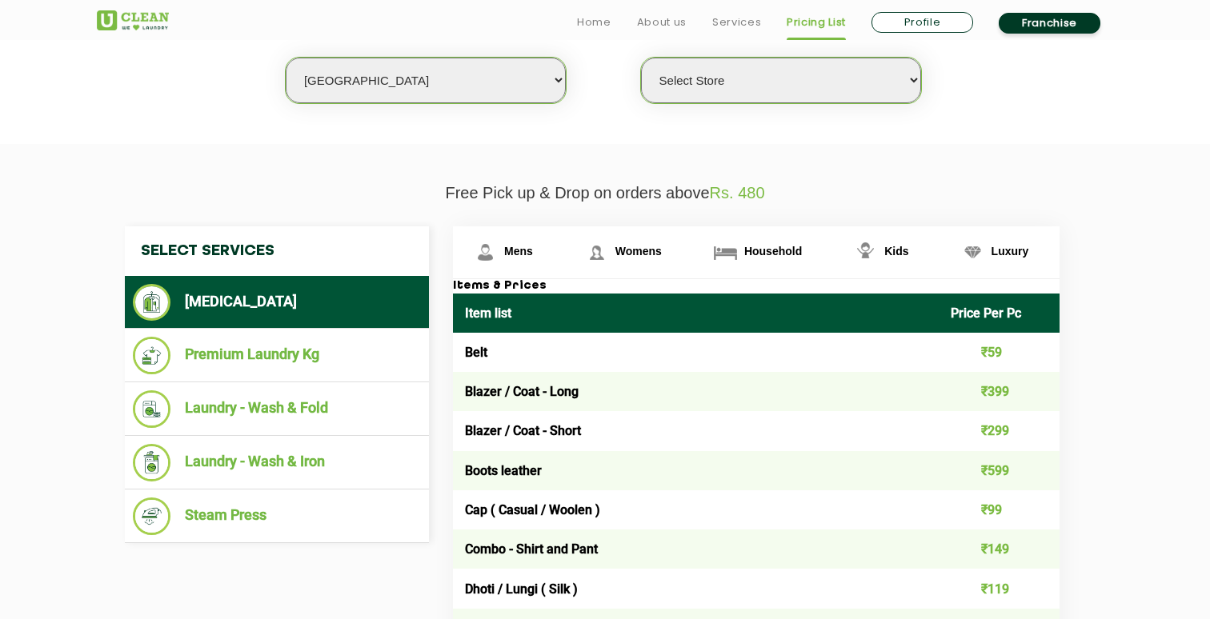
scroll to position [463, 0]
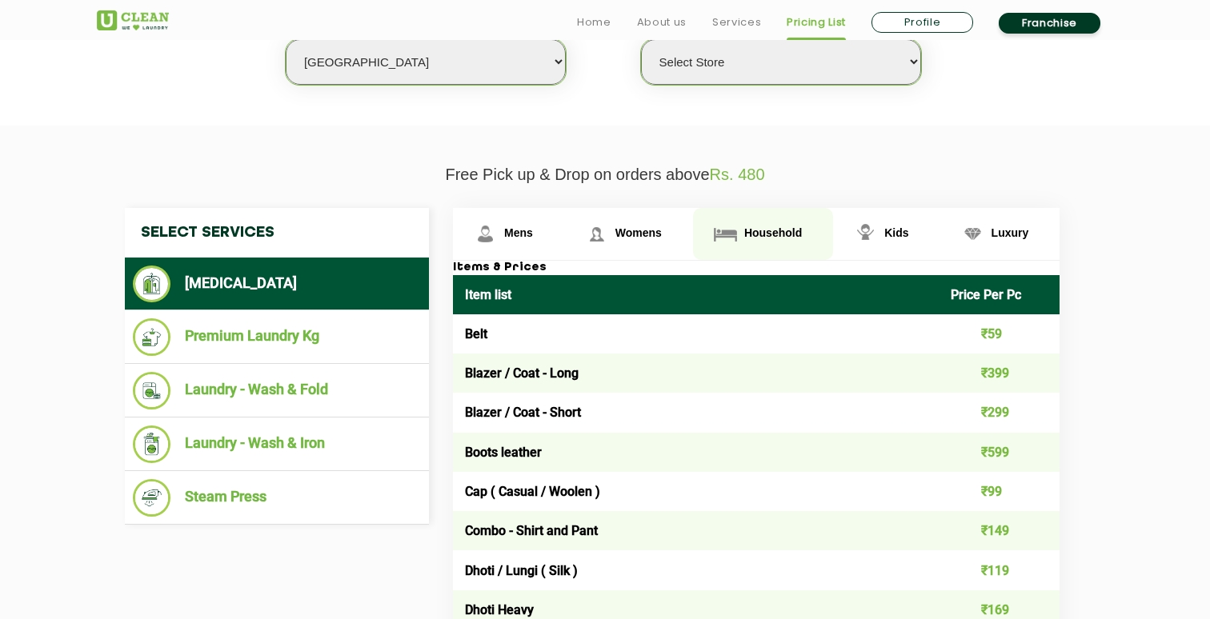
click at [778, 228] on span "Household" at bounding box center [773, 233] width 58 height 13
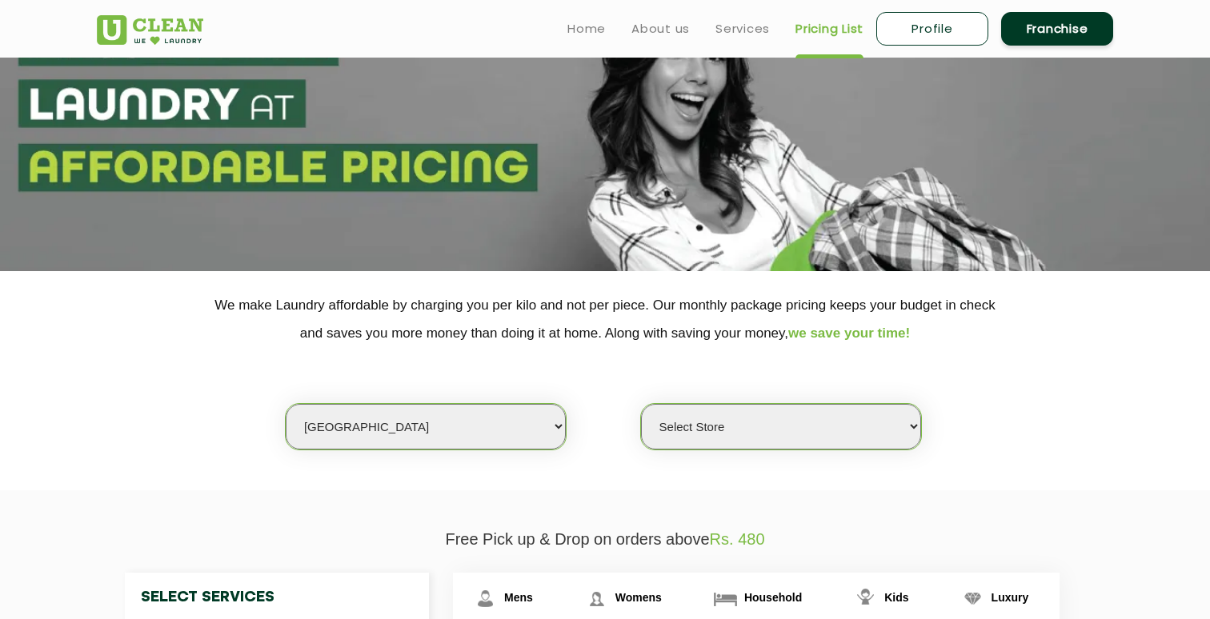
scroll to position [0, 0]
